Goal: Transaction & Acquisition: Book appointment/travel/reservation

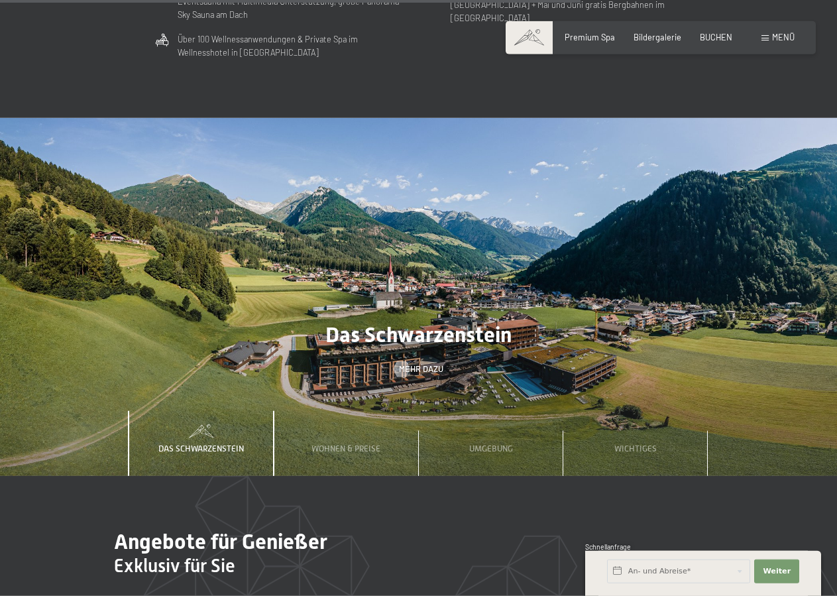
scroll to position [3651, 0]
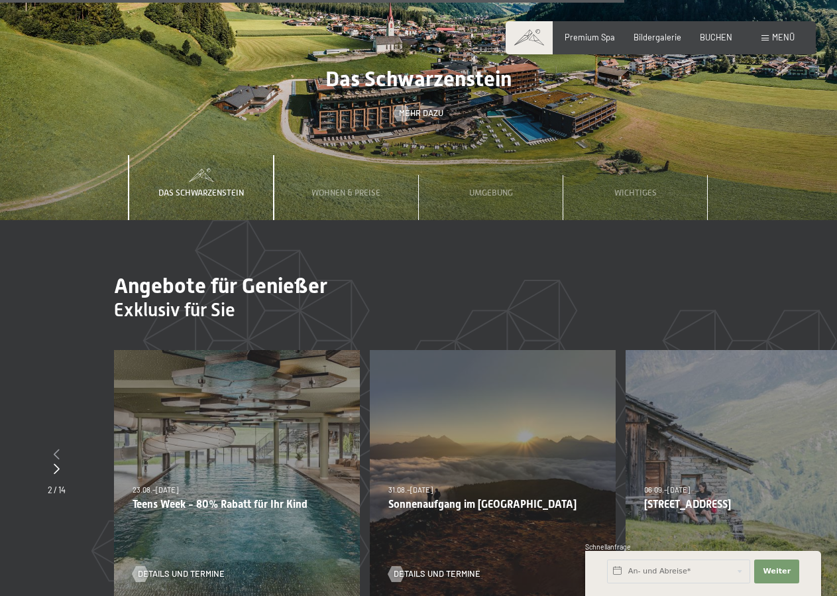
click at [56, 449] on icon at bounding box center [57, 454] width 6 height 11
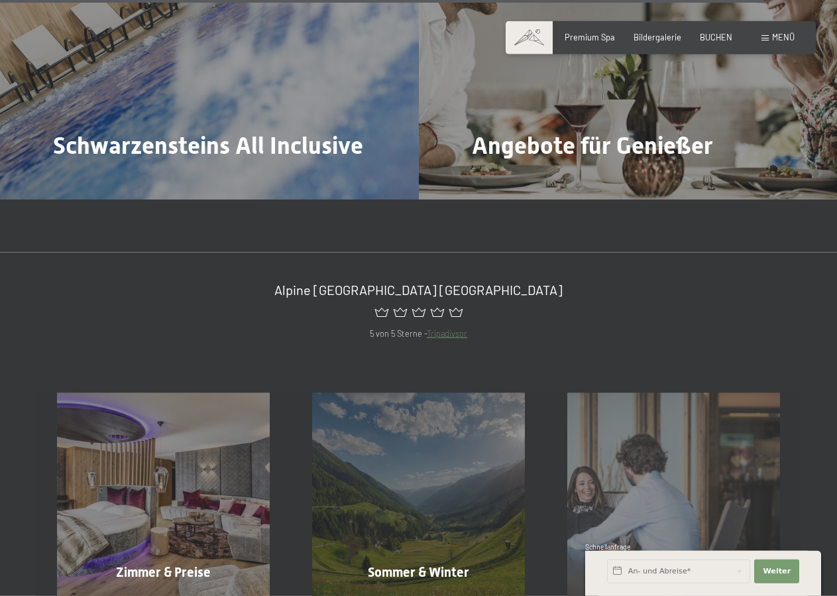
scroll to position [4531, 0]
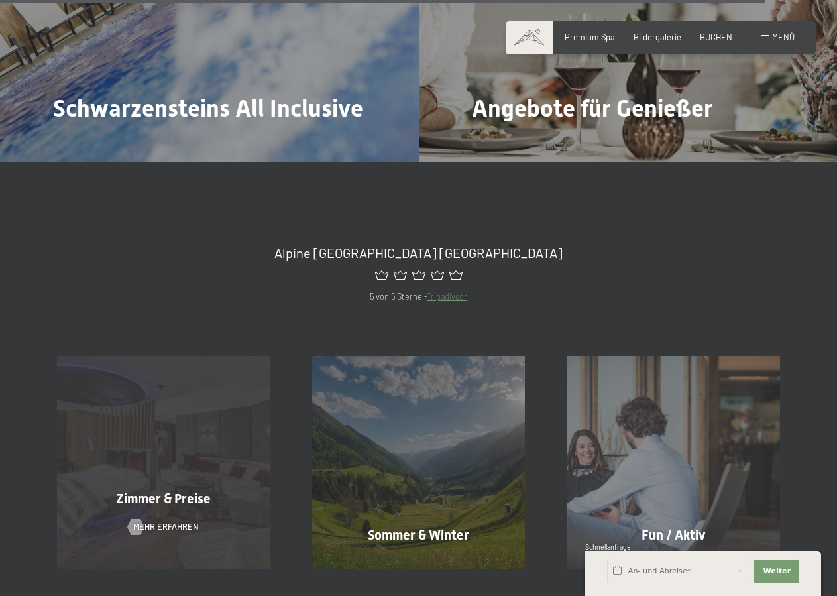
click at [211, 409] on div "Zimmer & Preise Mehr erfahren" at bounding box center [163, 462] width 255 height 213
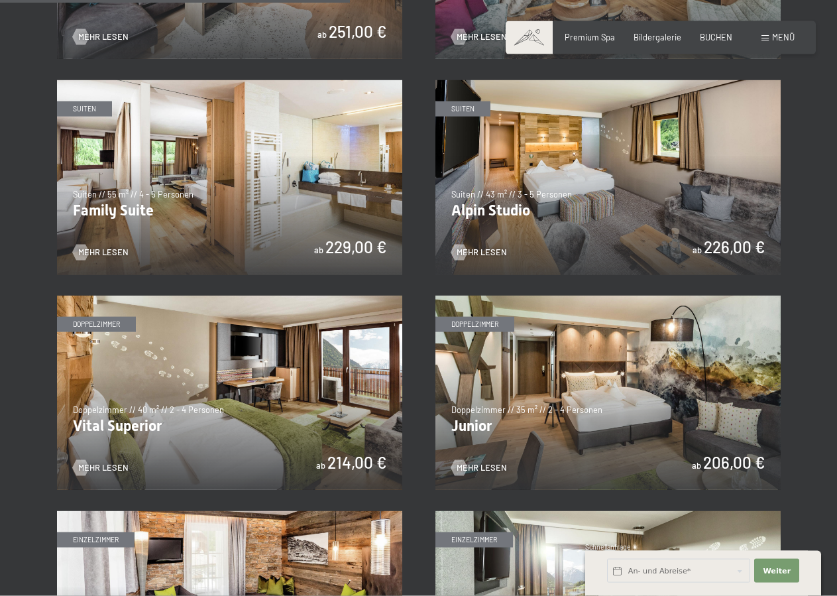
scroll to position [1360, 0]
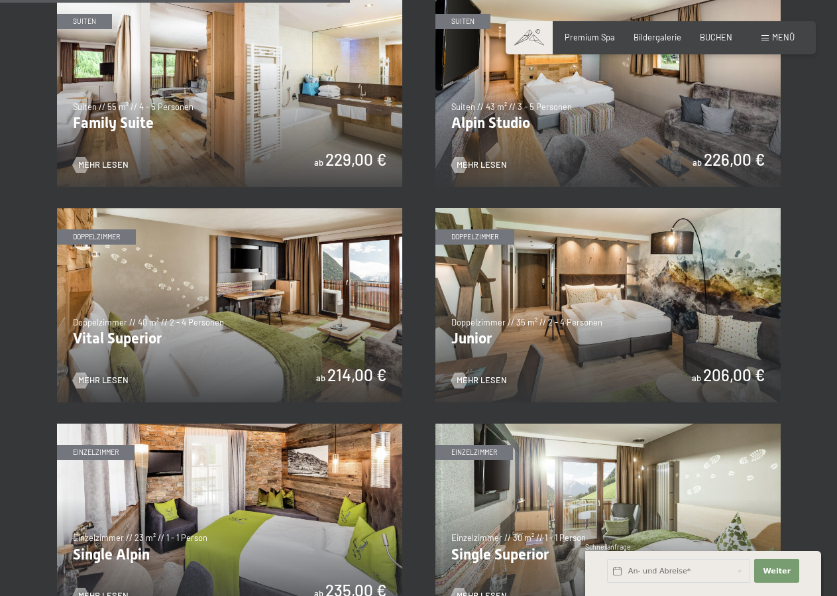
click at [610, 356] on img at bounding box center [608, 305] width 345 height 194
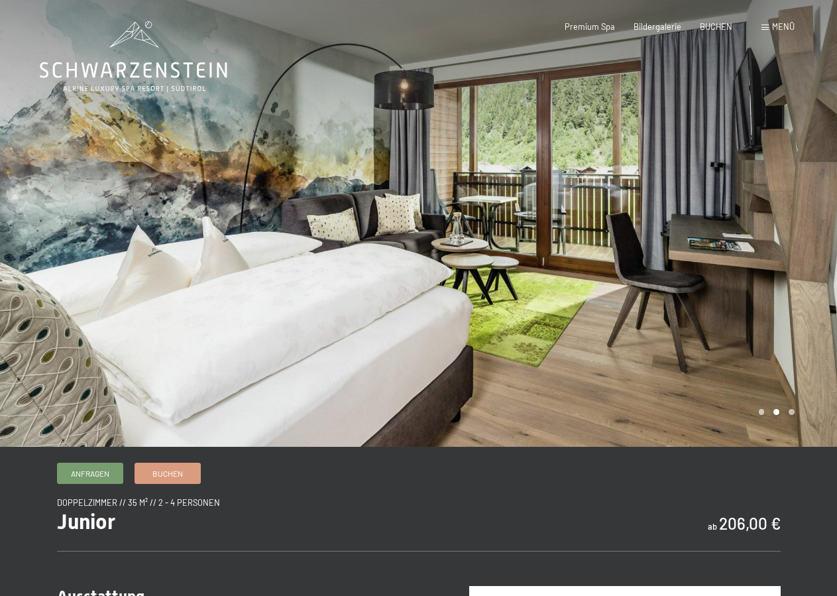
click at [628, 360] on div at bounding box center [628, 223] width 419 height 447
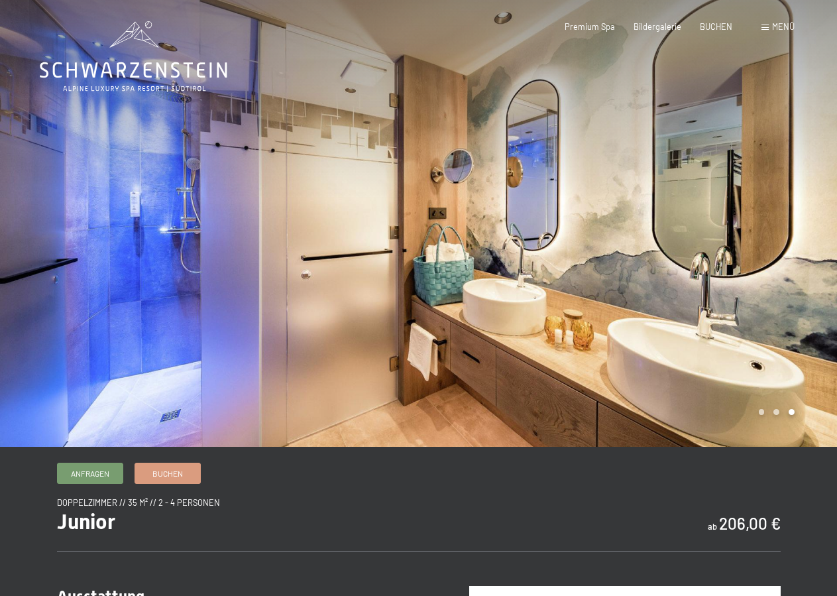
click at [628, 360] on div at bounding box center [628, 223] width 419 height 447
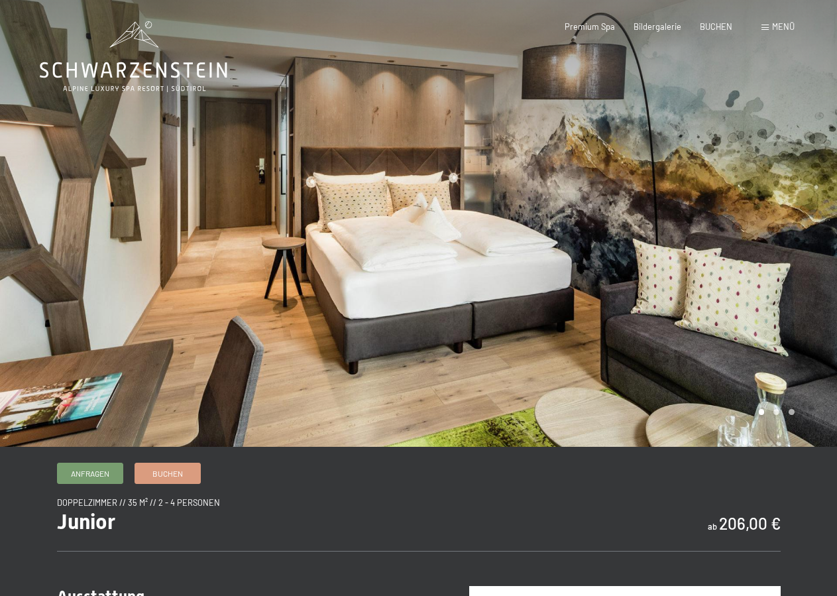
drag, startPoint x: 0, startPoint y: 0, endPoint x: 629, endPoint y: 360, distance: 724.8
click at [629, 360] on div at bounding box center [628, 223] width 419 height 447
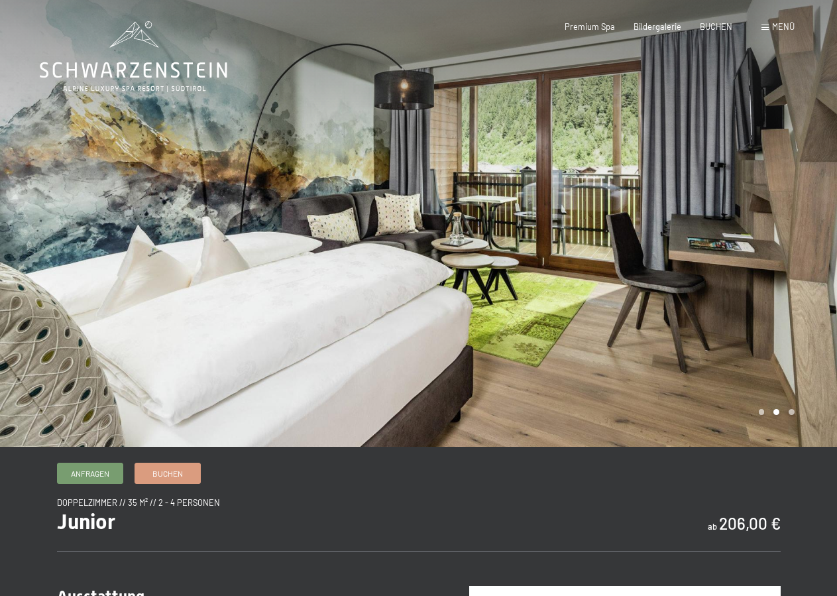
click at [629, 360] on div at bounding box center [628, 223] width 419 height 447
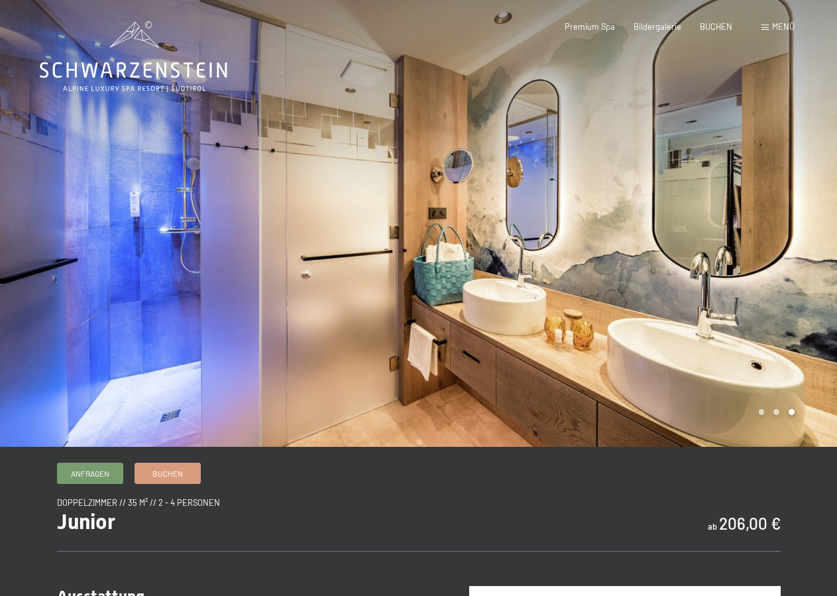
click at [629, 360] on div at bounding box center [628, 223] width 419 height 447
